Goal: Find specific page/section: Find specific page/section

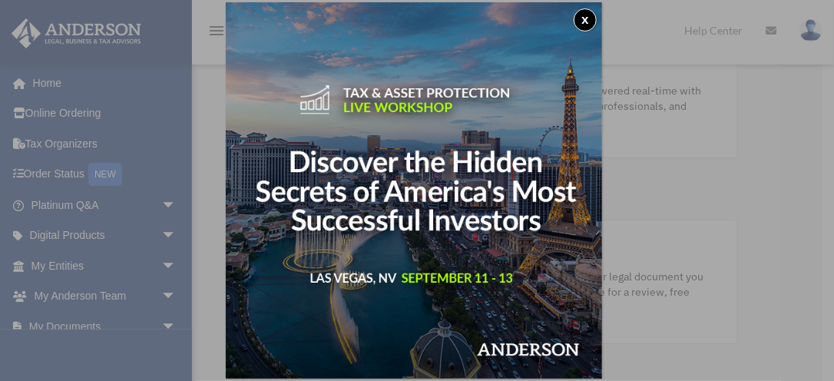
click at [591, 18] on button "x" at bounding box center [585, 19] width 23 height 23
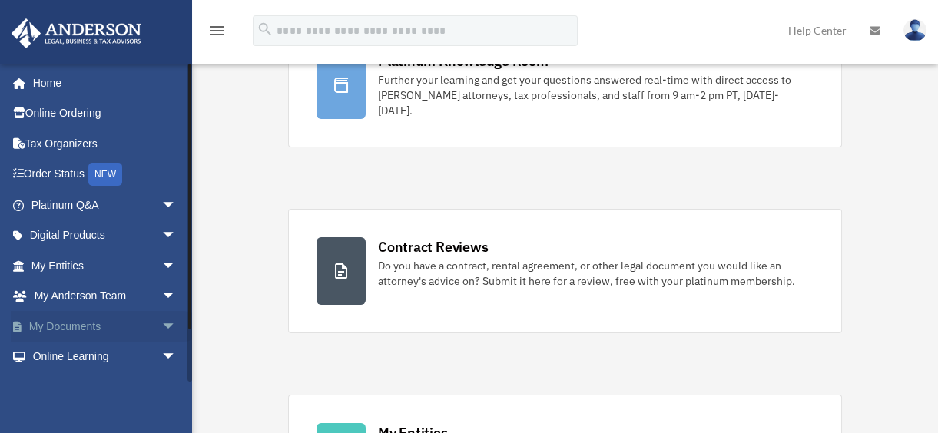
click at [161, 317] on span "arrow_drop_down" at bounding box center [176, 327] width 31 height 32
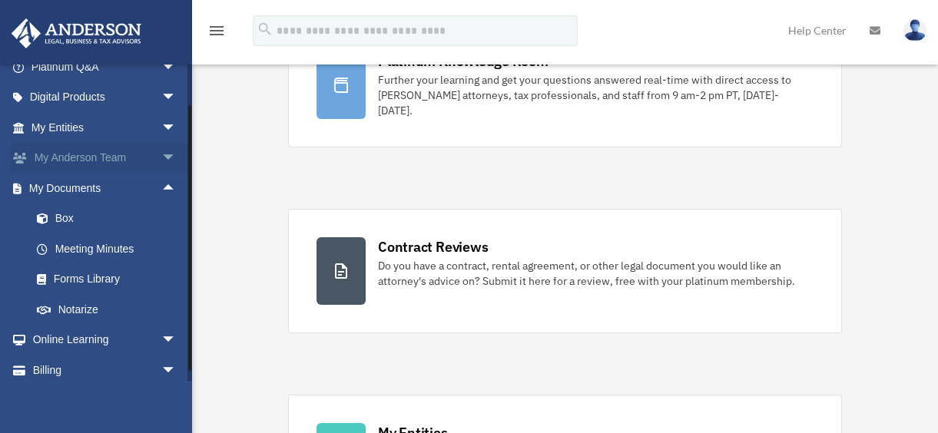
scroll to position [139, 0]
click at [98, 218] on link "Box" at bounding box center [111, 218] width 178 height 31
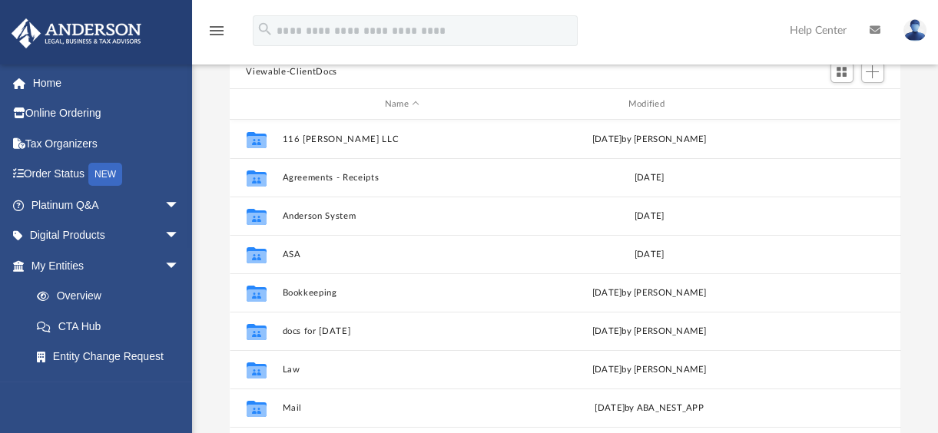
scroll to position [139, 0]
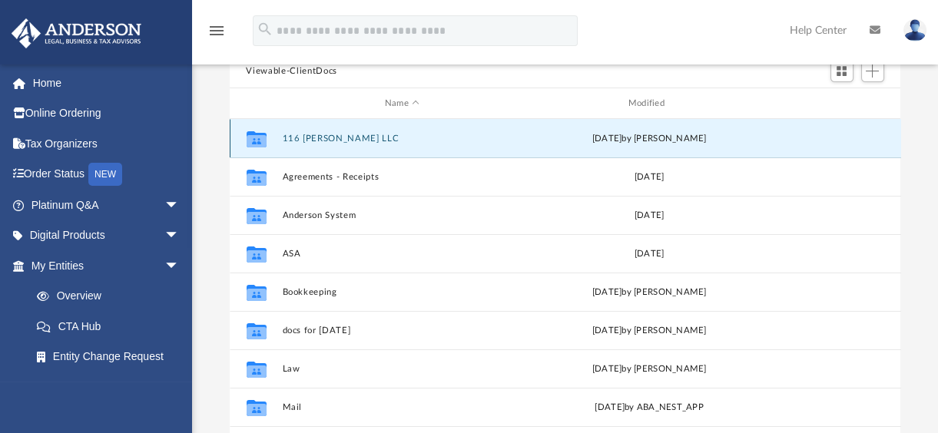
click at [333, 138] on button "116 [PERSON_NAME] LLC" at bounding box center [402, 139] width 240 height 10
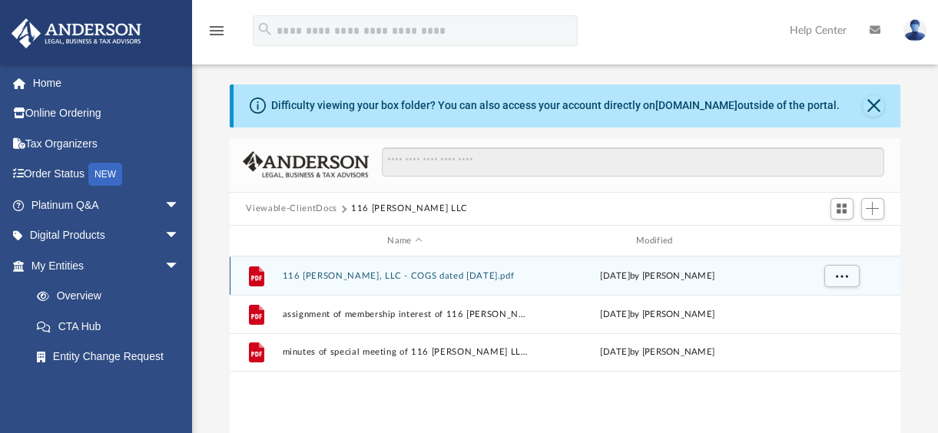
scroll to position [0, 0]
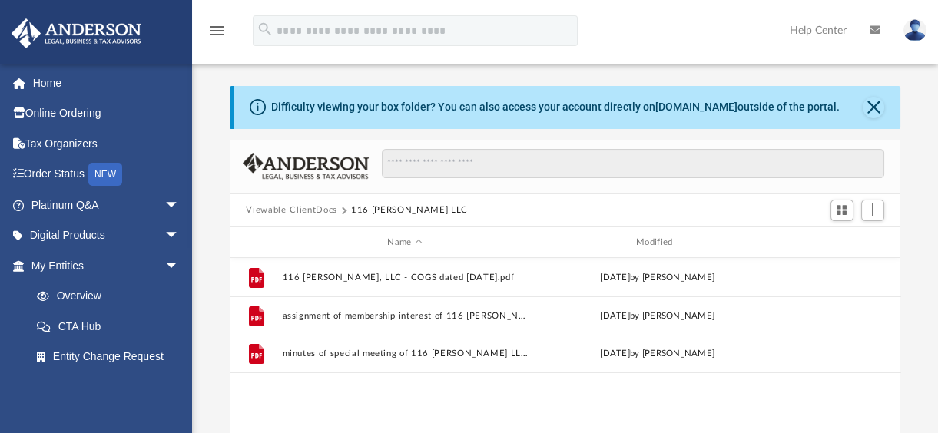
click at [296, 207] on button "Viewable-ClientDocs" at bounding box center [291, 211] width 91 height 14
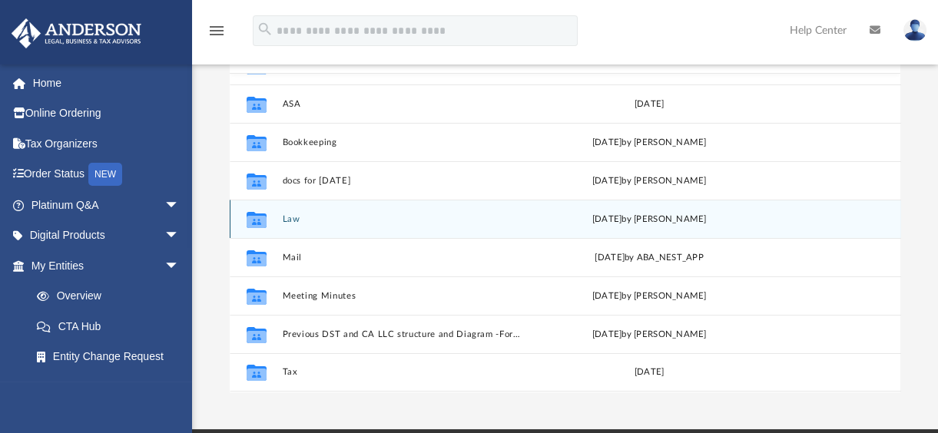
scroll to position [209, 0]
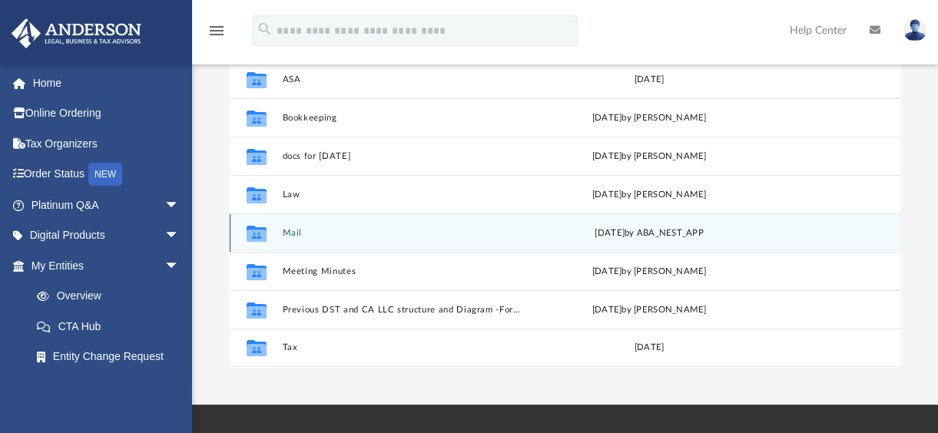
click at [290, 231] on button "Mail" at bounding box center [402, 233] width 240 height 10
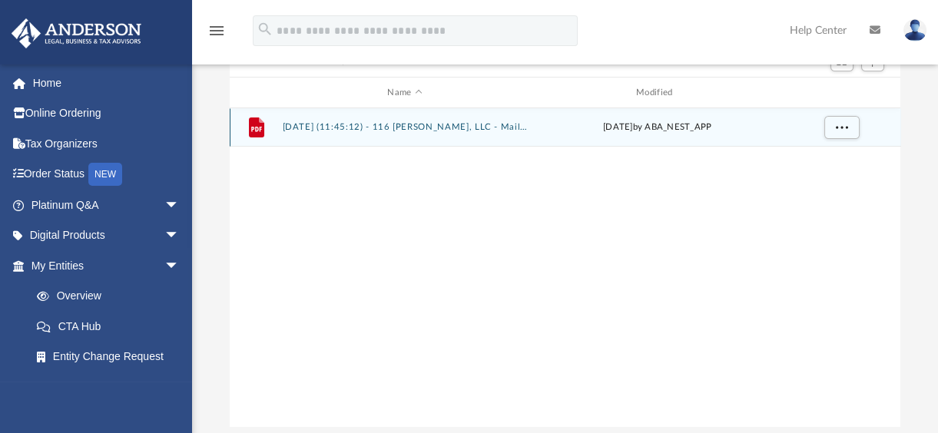
scroll to position [69, 0]
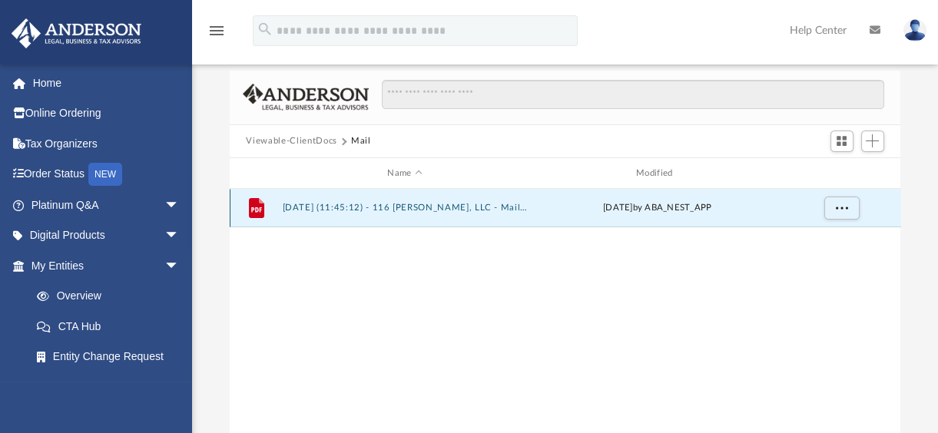
click at [394, 208] on button "[DATE] (11:45:12) - 116 [PERSON_NAME], LLC - Mail from Gaston County Tax Depart…" at bounding box center [405, 209] width 246 height 10
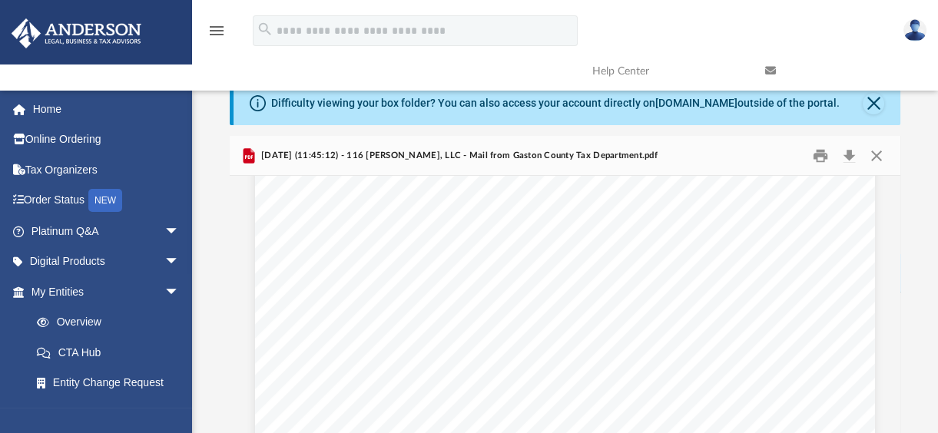
scroll to position [4190, 0]
